Goal: Information Seeking & Learning: Learn about a topic

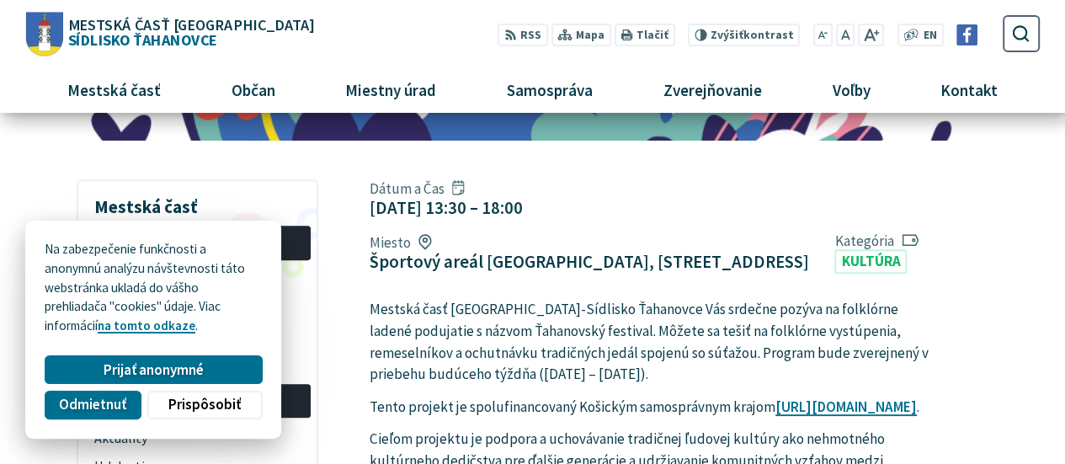
scroll to position [168, 0]
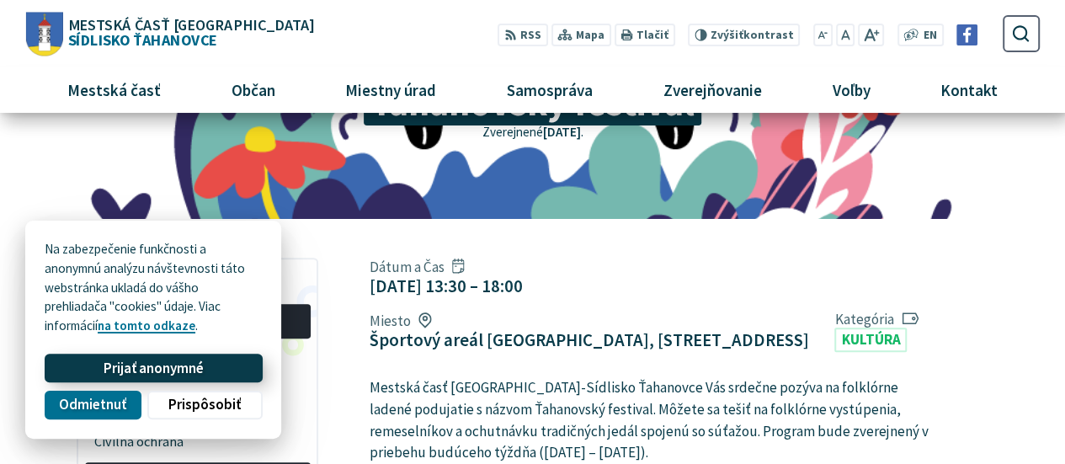
click at [167, 363] on span "Prijať anonymné" at bounding box center [154, 369] width 100 height 18
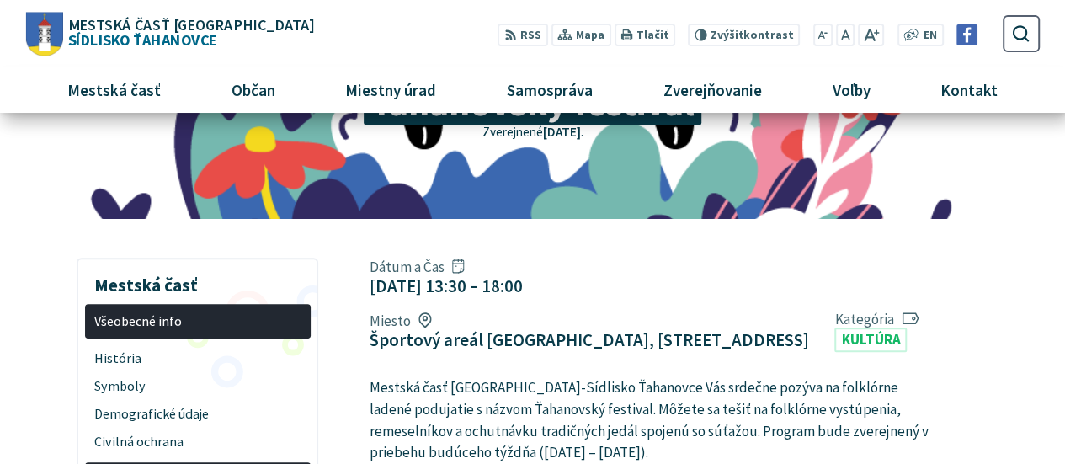
scroll to position [0, 0]
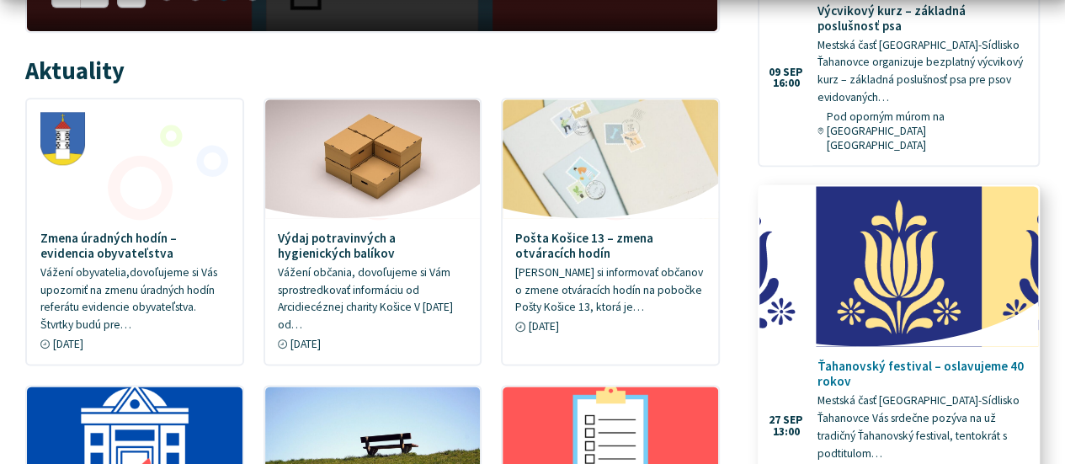
scroll to position [926, 0]
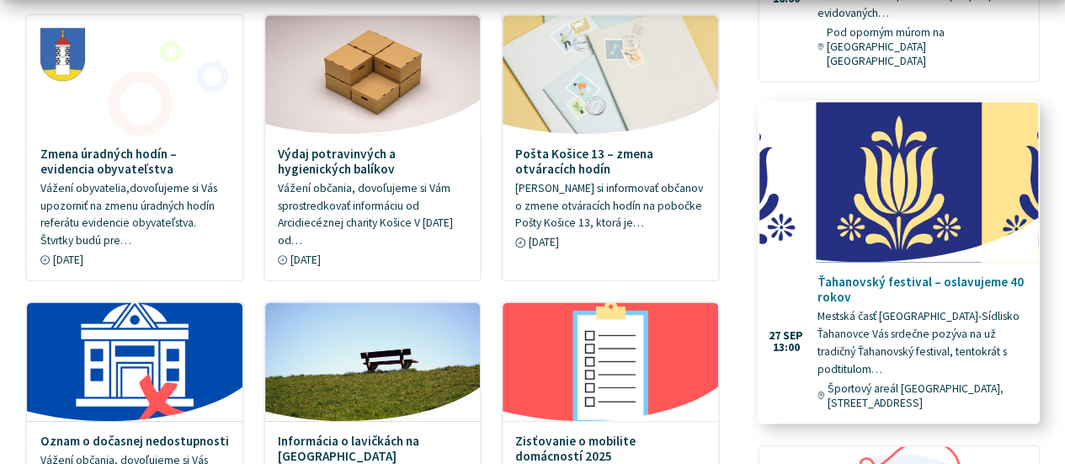
click at [889, 275] on h4 "Ťahanovský festival – oslavujeme 40 rokov" at bounding box center [922, 290] width 208 height 30
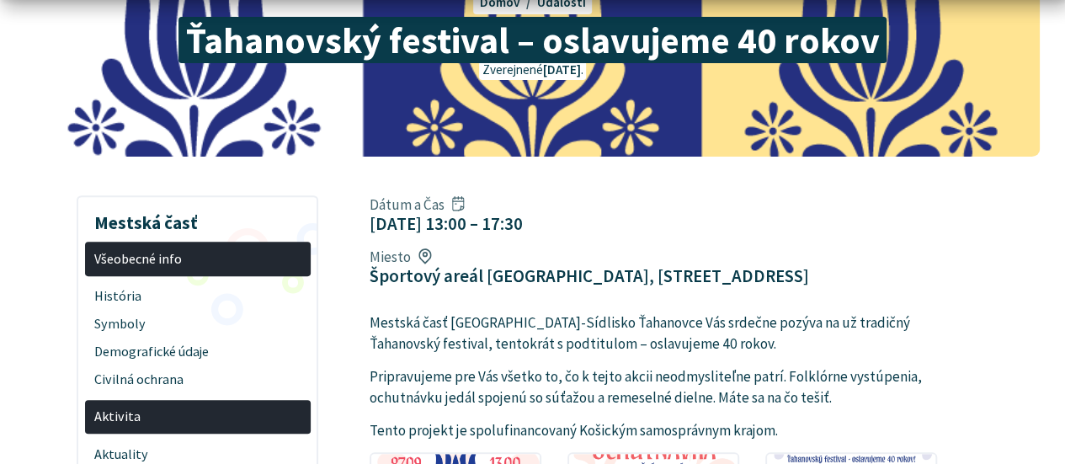
scroll to position [253, 0]
